Goal: Task Accomplishment & Management: Manage account settings

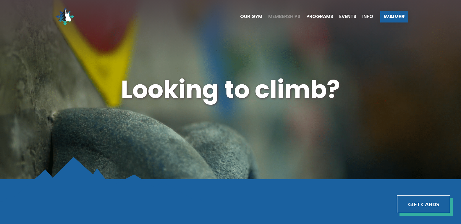
drag, startPoint x: 287, startPoint y: 17, endPoint x: 291, endPoint y: 16, distance: 3.9
click at [231, 17] on span "Memberships" at bounding box center [284, 16] width 32 height 5
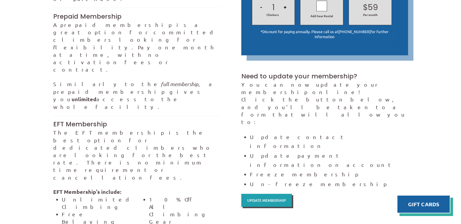
scroll to position [325, 0]
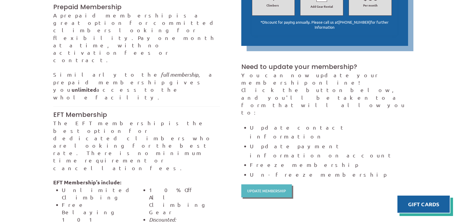
click at [268, 189] on span "Update Membership" at bounding box center [266, 191] width 39 height 4
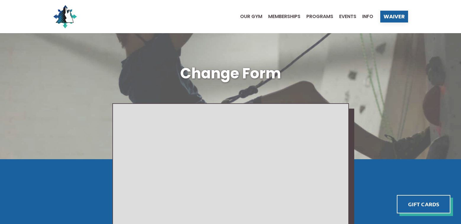
click at [288, 14] on ul "Our Gym Memberships Programs Events Info" at bounding box center [303, 17] width 139 height 24
click at [287, 16] on span "Memberships" at bounding box center [284, 16] width 32 height 5
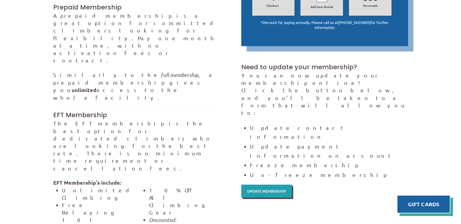
scroll to position [325, 0]
click at [266, 189] on span "Update Membership" at bounding box center [266, 191] width 39 height 4
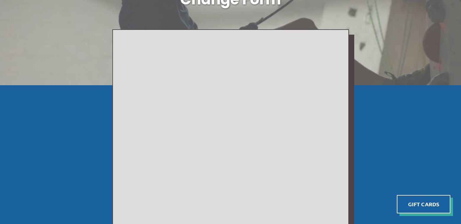
scroll to position [89, 0]
